Goal: Information Seeking & Learning: Understand process/instructions

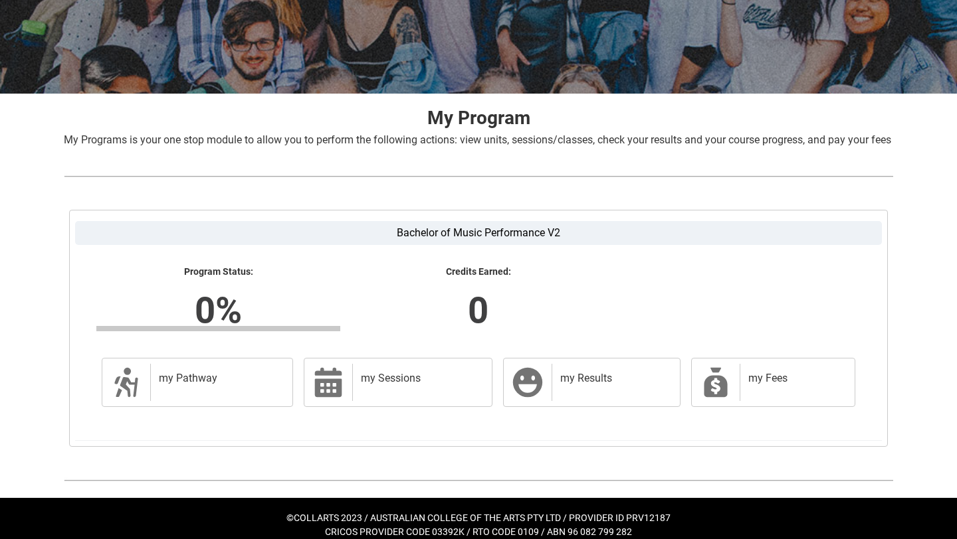
scroll to position [201, 0]
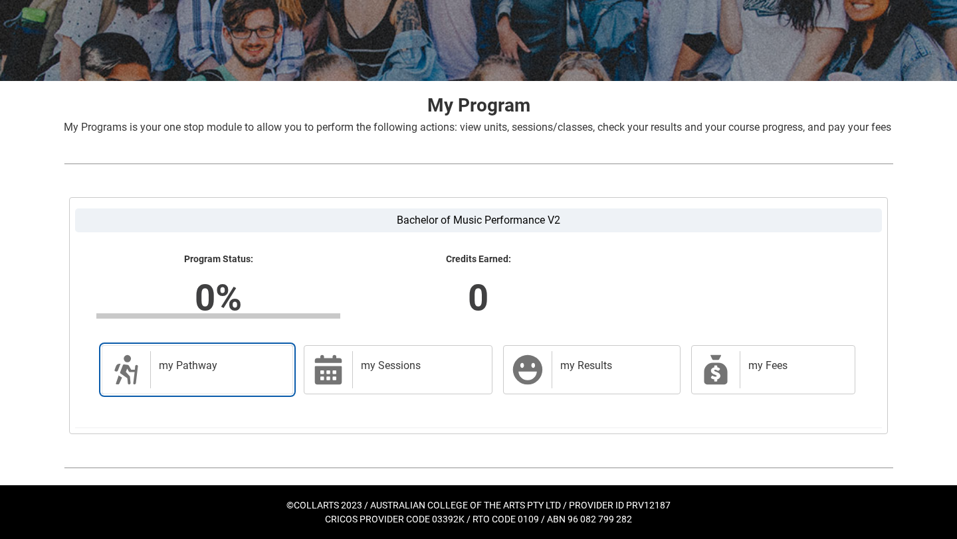
click at [195, 364] on h2 "my Pathway" at bounding box center [219, 365] width 120 height 13
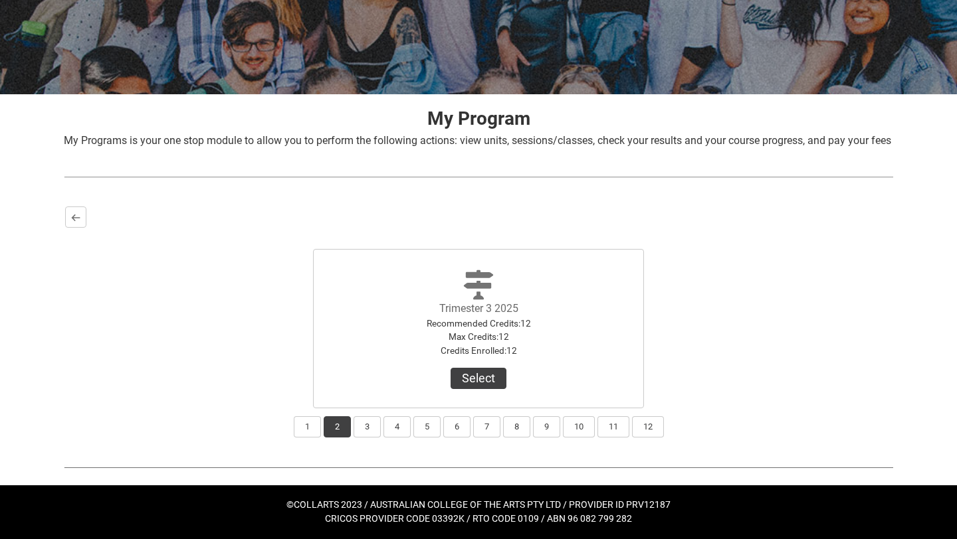
scroll to position [181, 0]
click at [357, 427] on button "3" at bounding box center [366, 427] width 27 height 21
click at [387, 431] on button "4" at bounding box center [396, 427] width 27 height 21
click at [333, 435] on button "2" at bounding box center [337, 427] width 27 height 21
click at [307, 433] on button "1" at bounding box center [307, 427] width 27 height 21
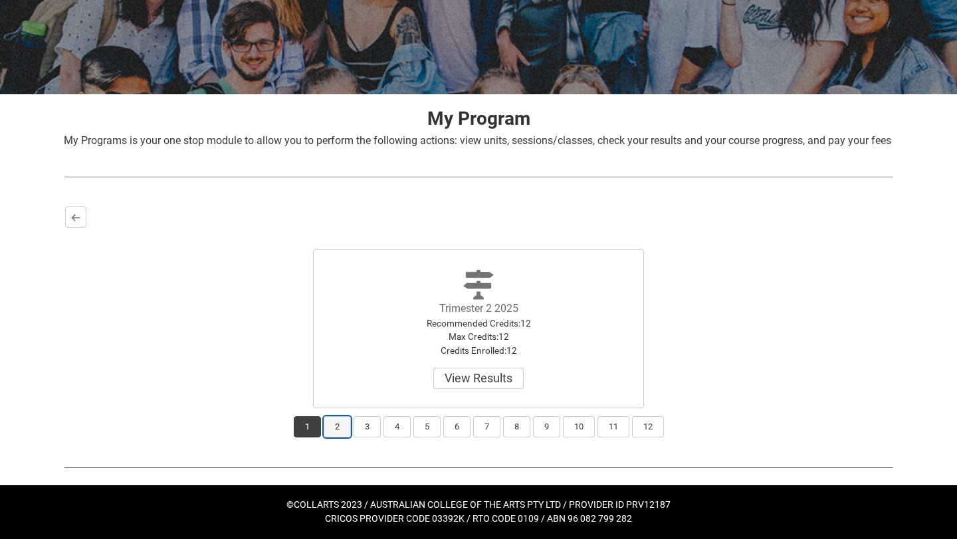
click at [327, 432] on button "2" at bounding box center [337, 427] width 27 height 21
